Goal: Navigation & Orientation: Find specific page/section

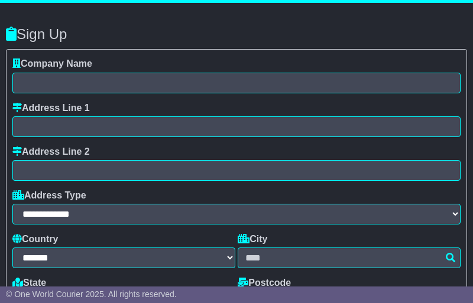
select select "**"
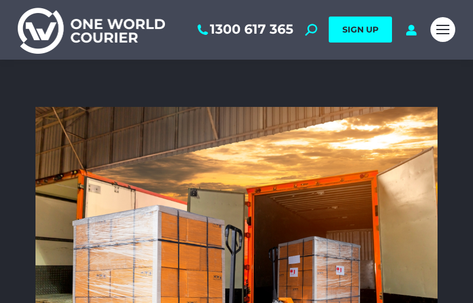
scroll to position [3764, 414]
